Goal: Information Seeking & Learning: Learn about a topic

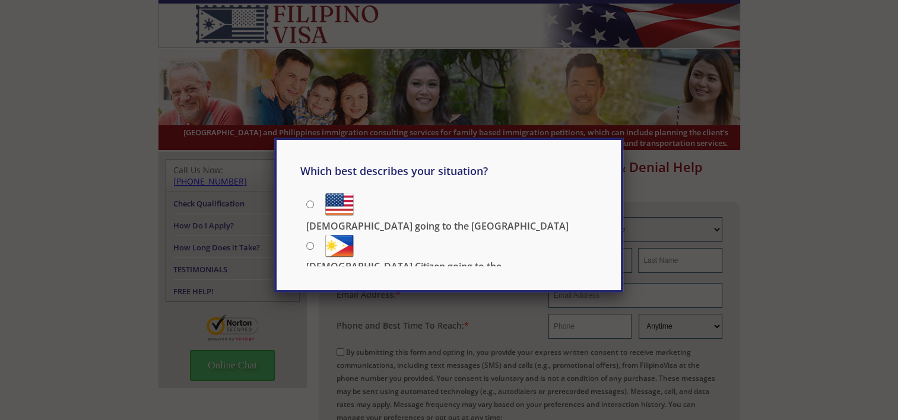
click at [259, 201] on div "Which best describes your situation? Filipino going to the US US Citizen going …" at bounding box center [449, 210] width 898 height 420
